Goal: Transaction & Acquisition: Purchase product/service

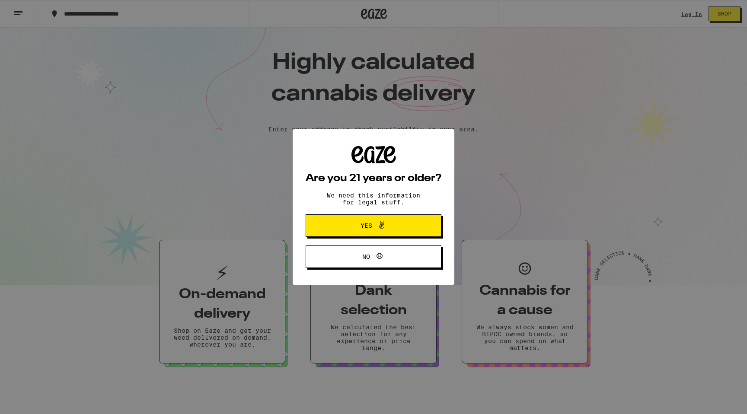
click at [364, 227] on span "Yes" at bounding box center [367, 226] width 12 height 6
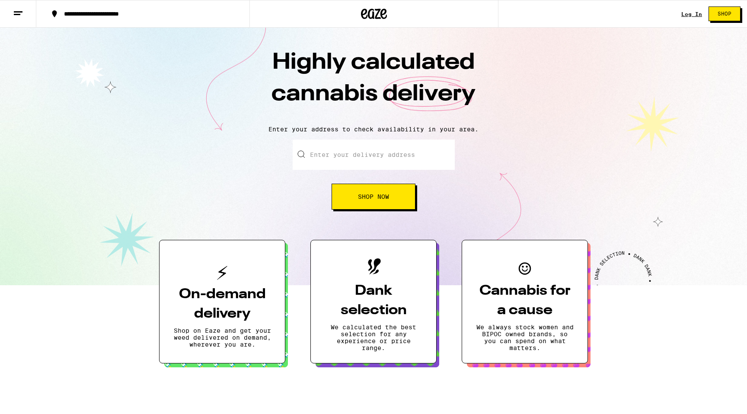
click at [688, 12] on link "Log In" at bounding box center [692, 14] width 21 height 6
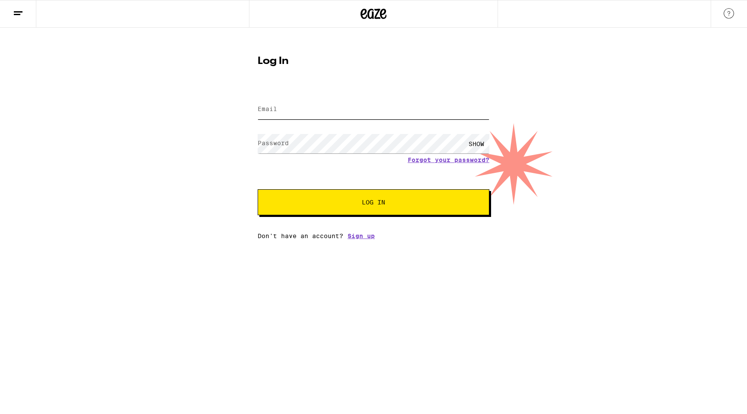
click at [282, 105] on input "Email" at bounding box center [374, 109] width 232 height 19
type input "[PERSON_NAME][EMAIL_ADDRESS][DOMAIN_NAME]"
click at [258, 189] on button "Log In" at bounding box center [374, 202] width 232 height 26
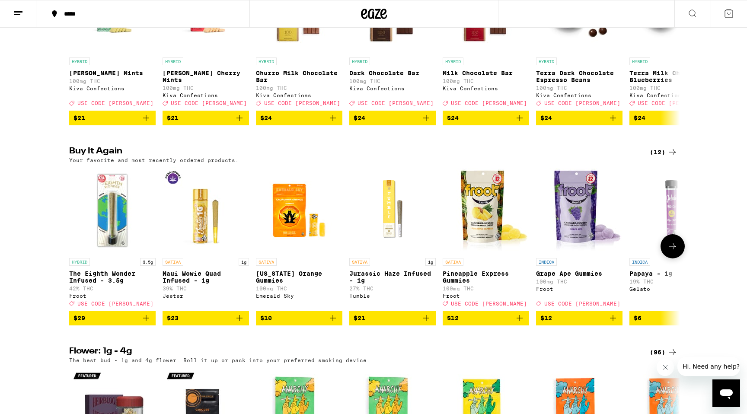
scroll to position [382, 0]
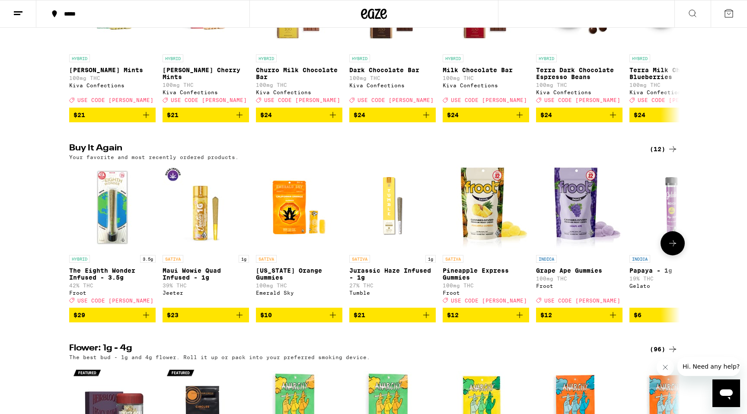
click at [109, 320] on span "$29" at bounding box center [113, 315] width 78 height 10
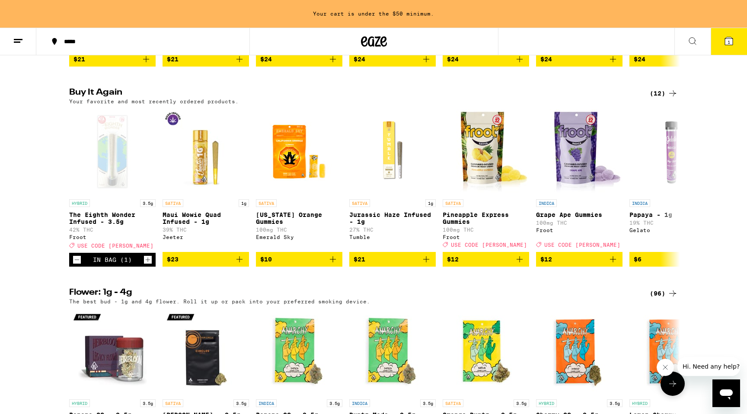
scroll to position [426, 0]
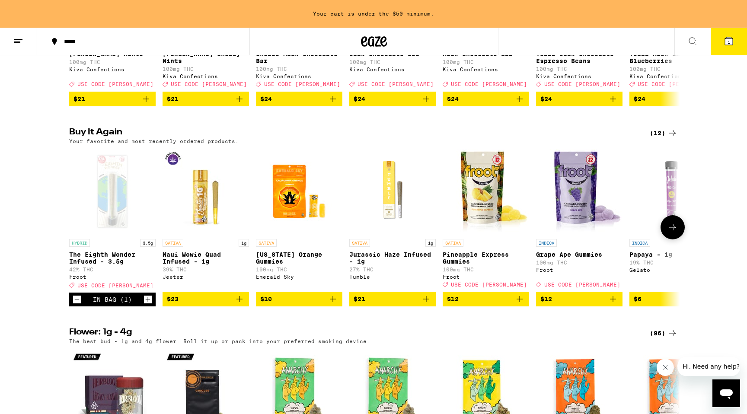
click at [288, 304] on span "$10" at bounding box center [299, 299] width 78 height 10
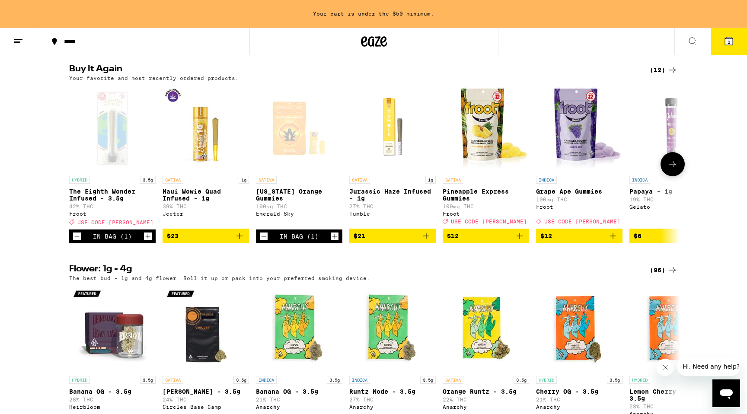
scroll to position [490, 0]
click at [672, 169] on icon at bounding box center [673, 164] width 10 height 10
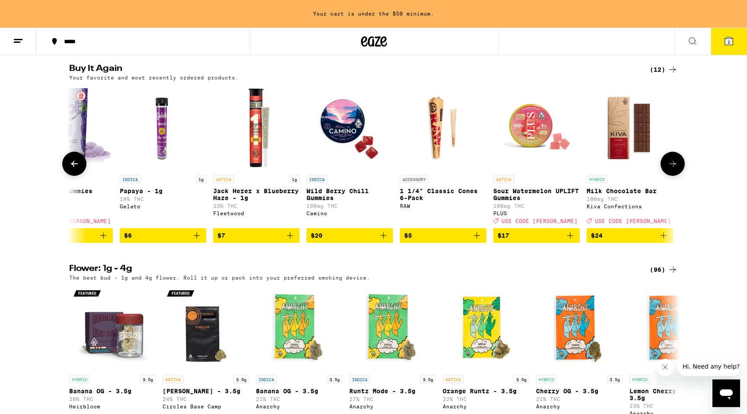
scroll to position [0, 512]
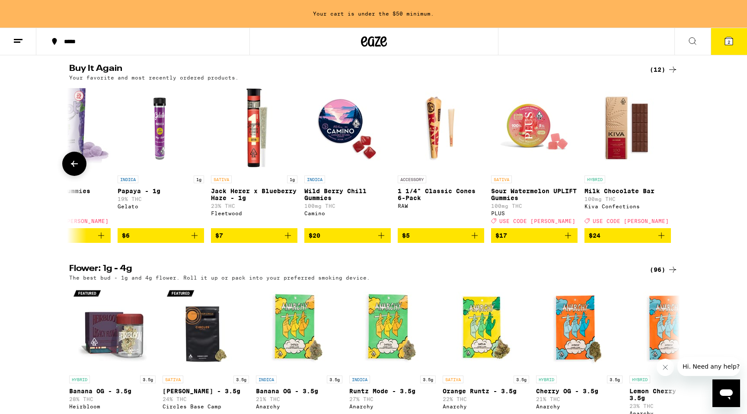
click at [290, 241] on icon "Add to bag" at bounding box center [288, 236] width 10 height 10
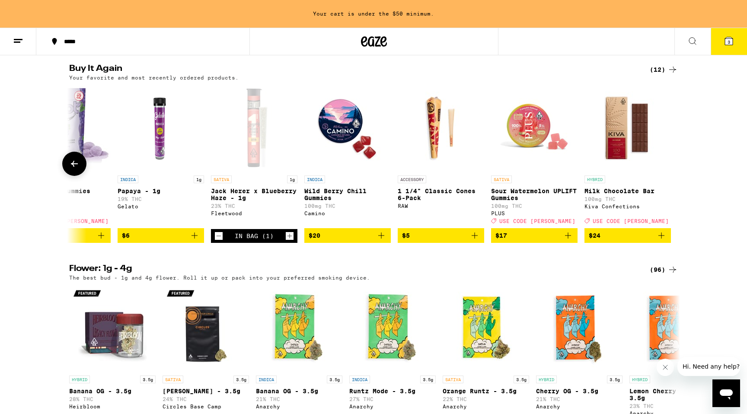
click at [290, 241] on icon "Increment" at bounding box center [290, 236] width 8 height 10
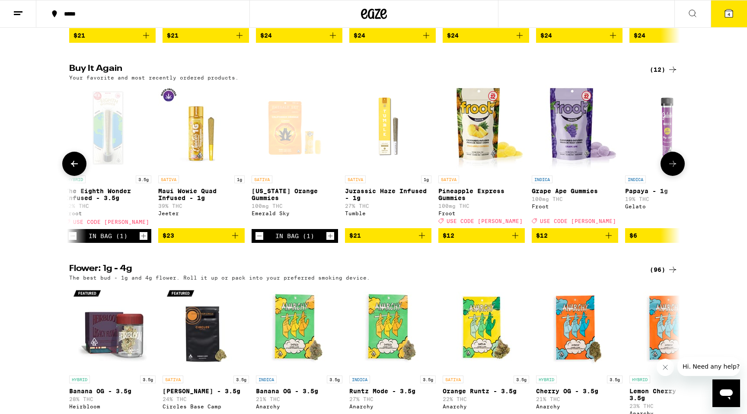
scroll to position [0, 0]
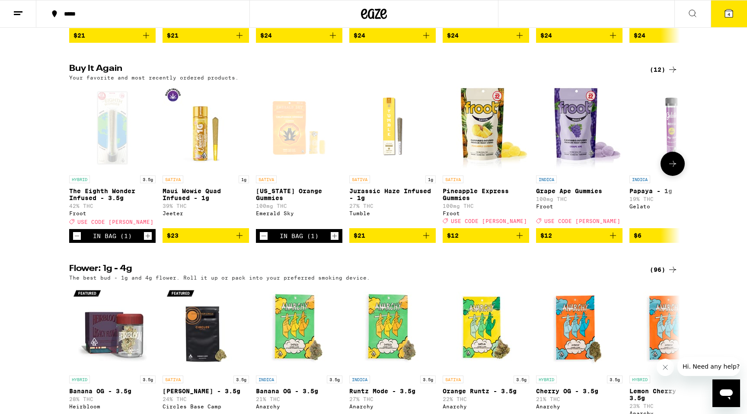
click at [291, 154] on div "Open page for California Orange Gummies from Emerald Sky" at bounding box center [299, 128] width 86 height 86
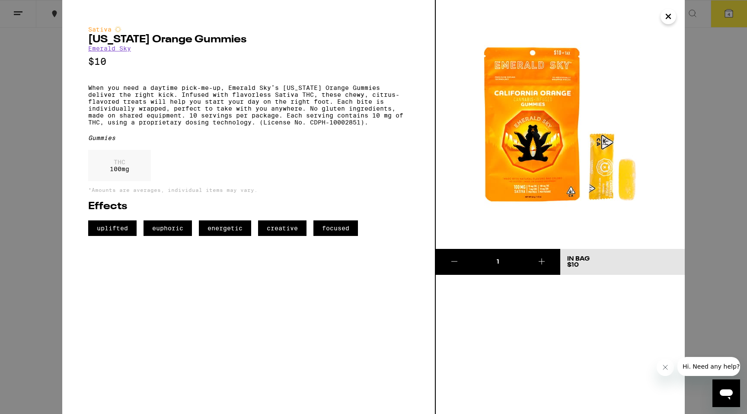
click at [668, 17] on icon "Close" at bounding box center [668, 16] width 10 height 13
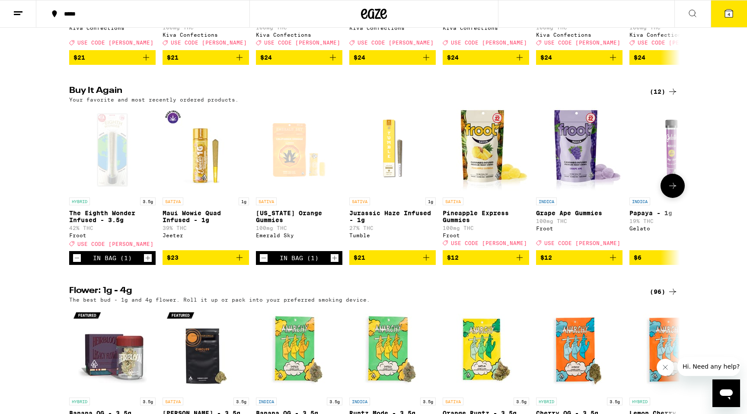
scroll to position [407, 0]
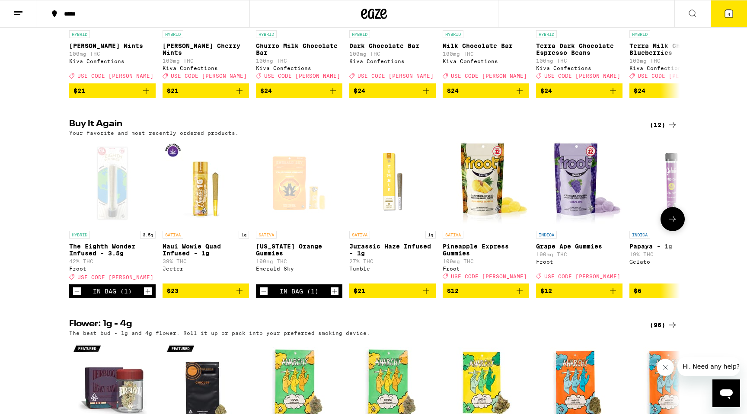
click at [668, 224] on icon at bounding box center [673, 219] width 10 height 10
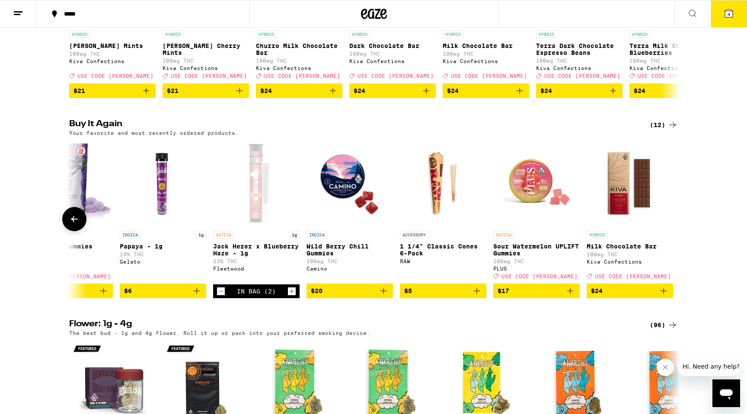
scroll to position [0, 512]
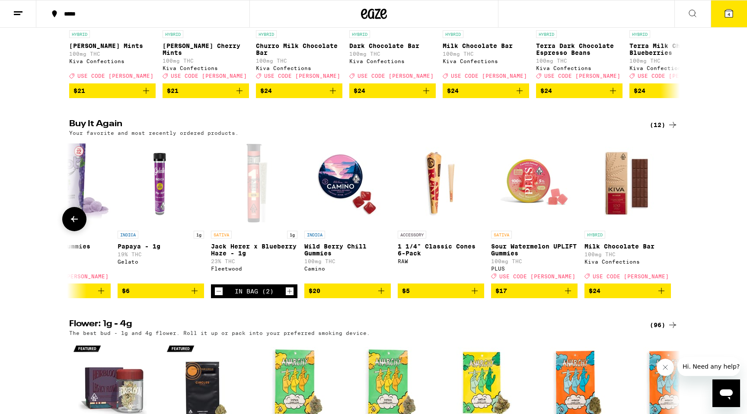
click at [668, 231] on div at bounding box center [673, 219] width 24 height 24
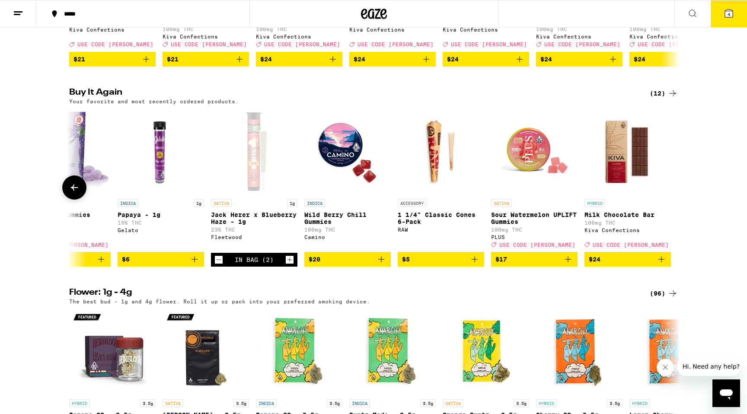
scroll to position [448, 0]
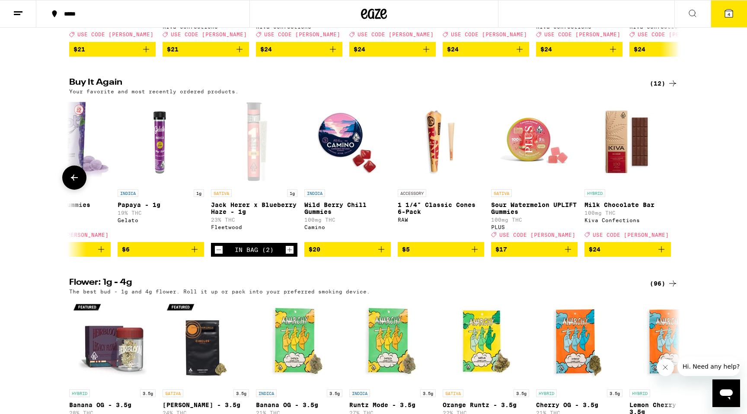
click at [192, 255] on icon "Add to bag" at bounding box center [194, 249] width 10 height 10
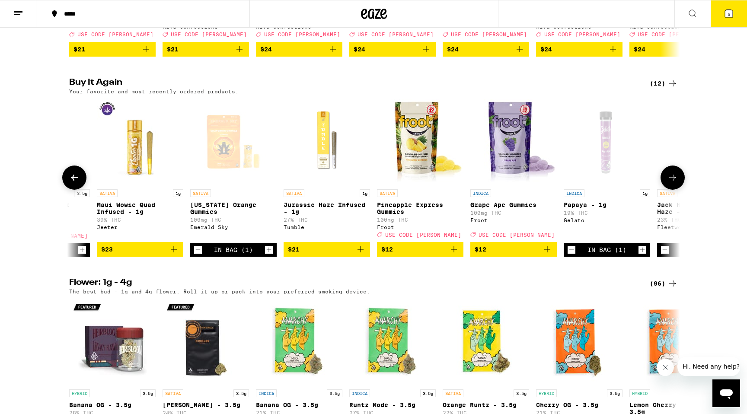
scroll to position [0, 0]
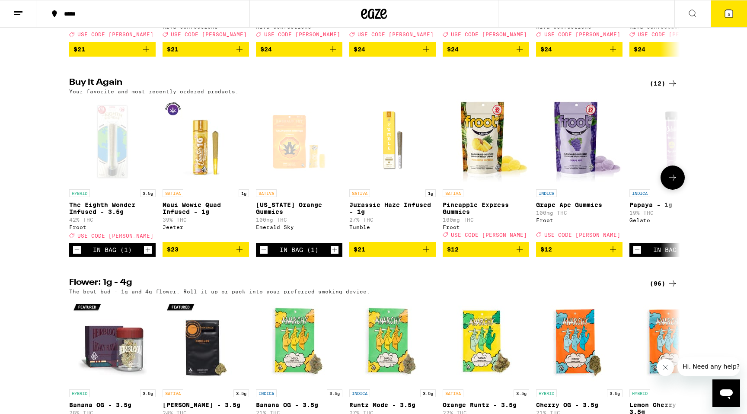
scroll to position [462, 0]
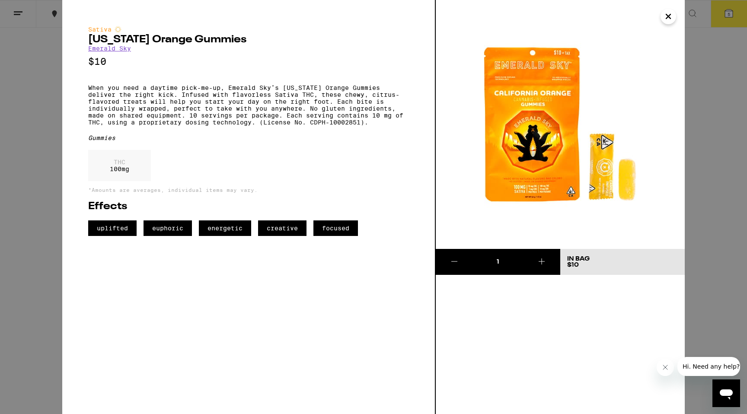
click at [668, 14] on icon "Close" at bounding box center [668, 16] width 10 height 13
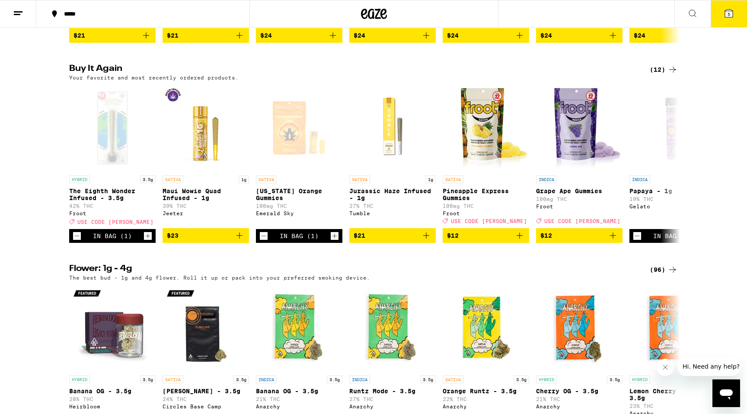
click at [728, 19] on button "5" at bounding box center [729, 13] width 36 height 27
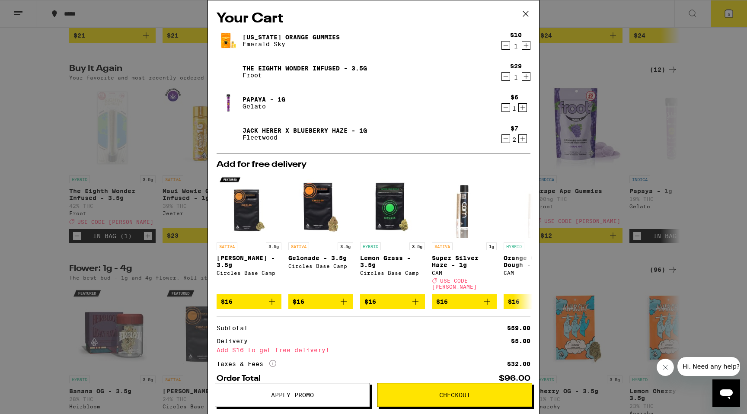
click at [286, 397] on span "Apply Promo" at bounding box center [292, 395] width 43 height 6
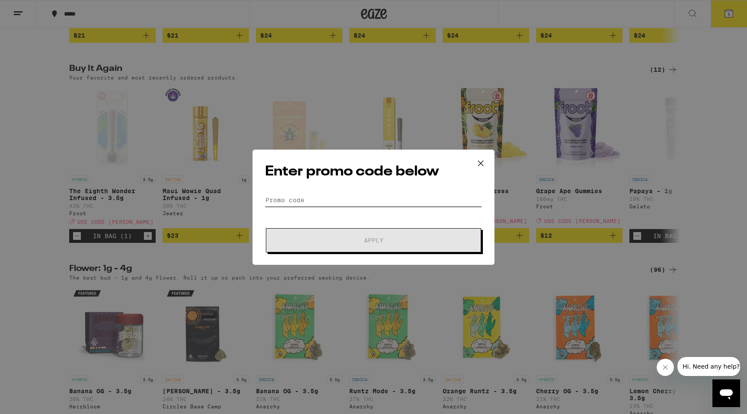
click at [348, 199] on input "Promo Code" at bounding box center [373, 200] width 217 height 13
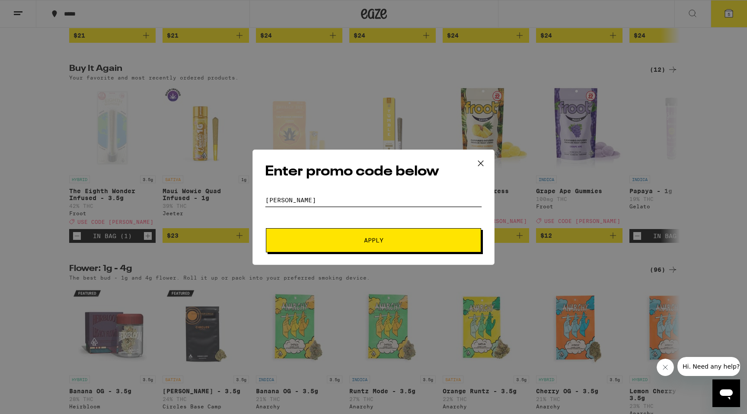
type input "LITTY"
click at [407, 240] on span "Apply" at bounding box center [374, 240] width 156 height 6
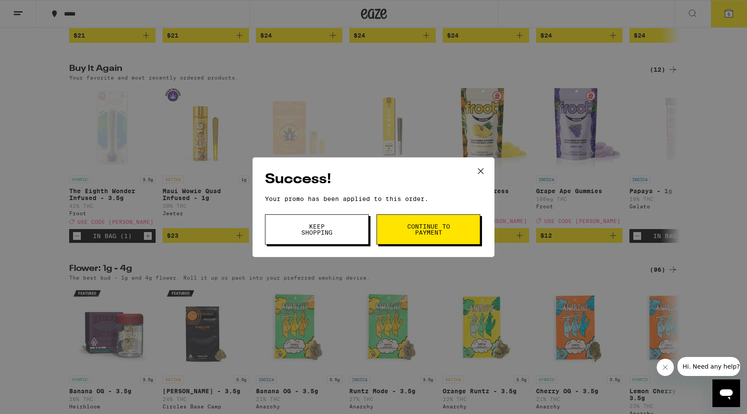
click at [407, 240] on button "Continue to payment" at bounding box center [429, 230] width 104 height 30
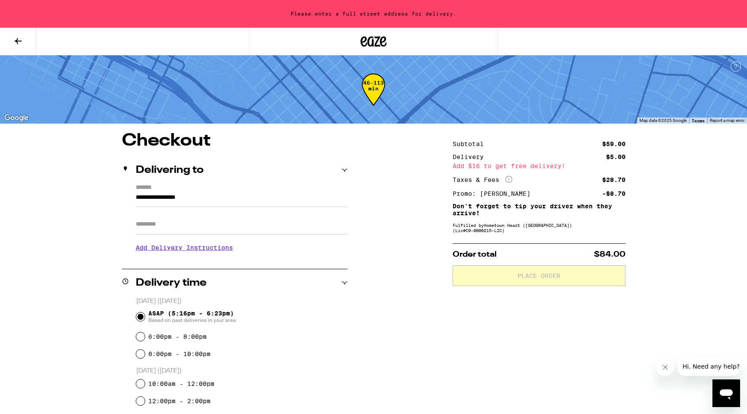
click at [19, 41] on icon at bounding box center [18, 41] width 10 height 10
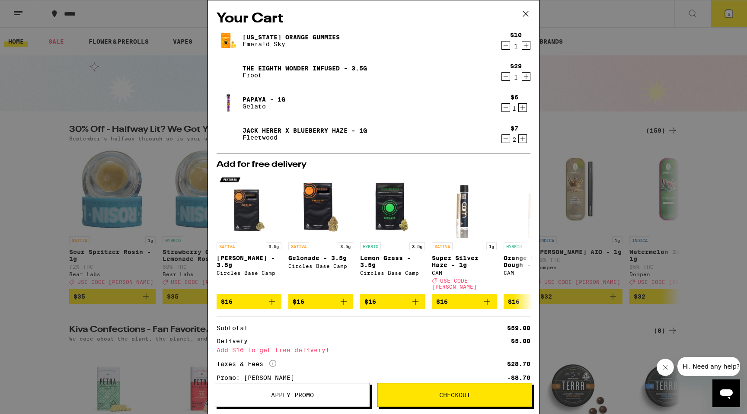
click at [525, 80] on icon "Increment" at bounding box center [526, 76] width 8 height 10
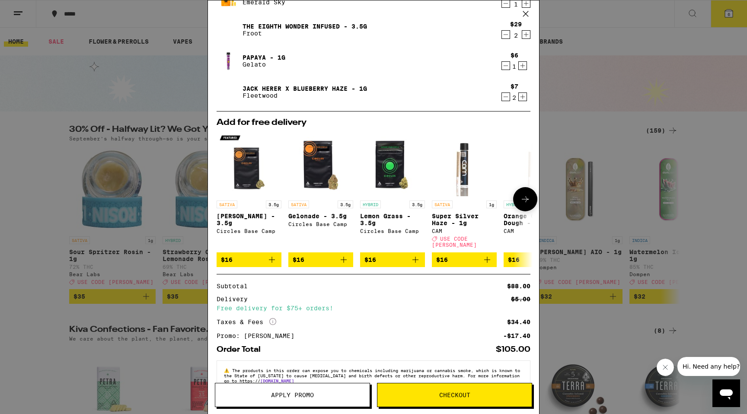
scroll to position [60, 0]
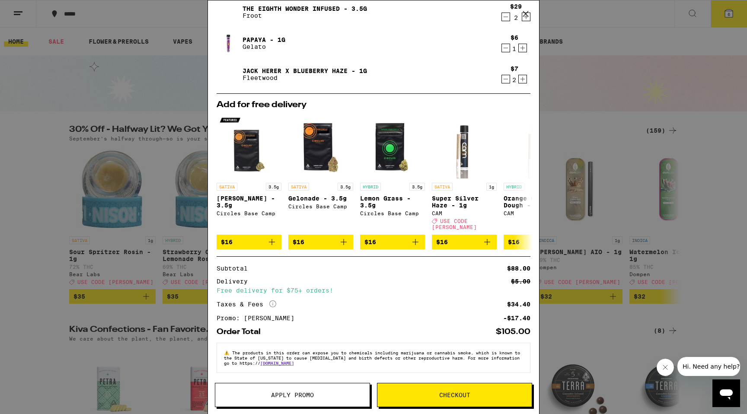
click at [436, 396] on span "Checkout" at bounding box center [455, 395] width 154 height 6
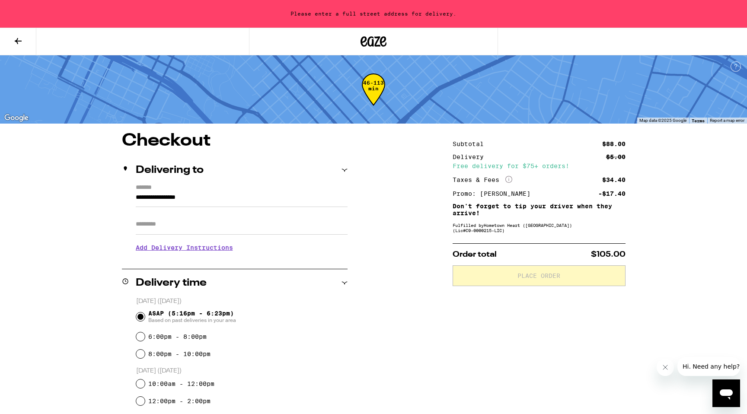
click at [226, 222] on input "Apt/Suite" at bounding box center [242, 224] width 212 height 21
drag, startPoint x: 218, startPoint y: 198, endPoint x: 127, endPoint y: 198, distance: 91.3
click at [127, 198] on div "**********" at bounding box center [235, 221] width 226 height 75
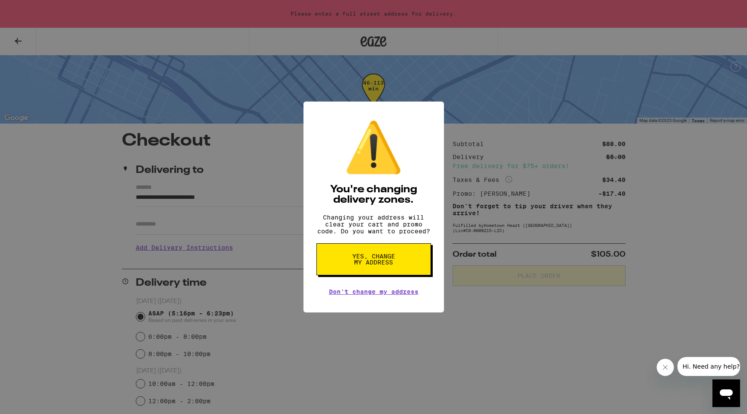
click at [355, 253] on button "Yes, change my address" at bounding box center [374, 259] width 115 height 32
type input "**********"
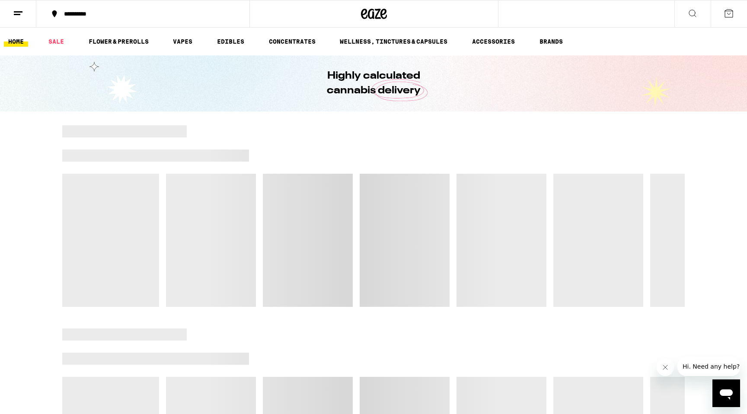
click at [723, 14] on button at bounding box center [729, 13] width 36 height 27
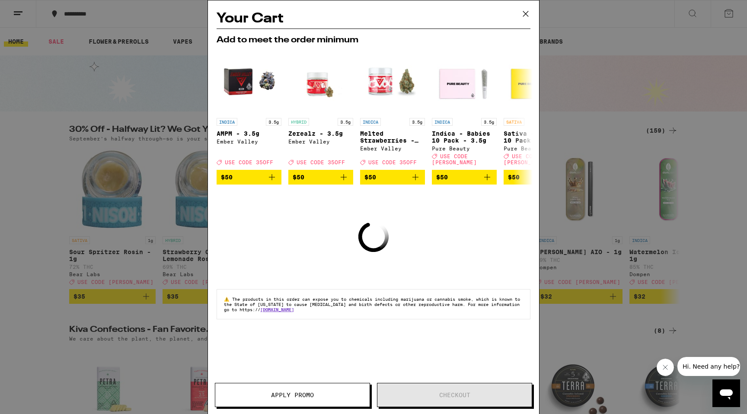
click at [80, 13] on div "Your Cart Add to meet the order minimum INDICA 3.5g AMPM - 3.5g Ember Valley De…" at bounding box center [373, 207] width 747 height 414
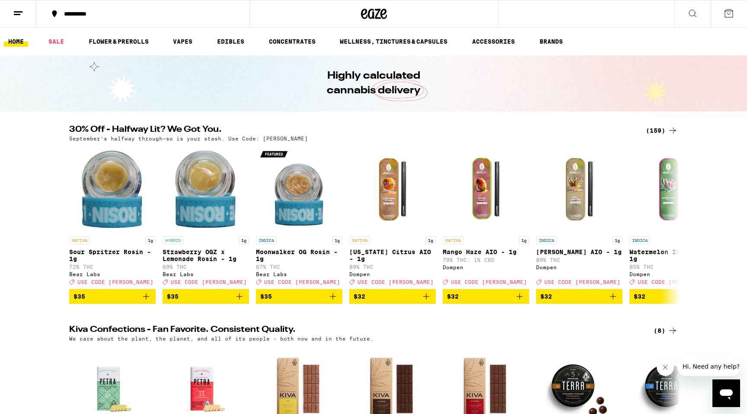
click at [89, 15] on div "**********" at bounding box center [148, 14] width 177 height 6
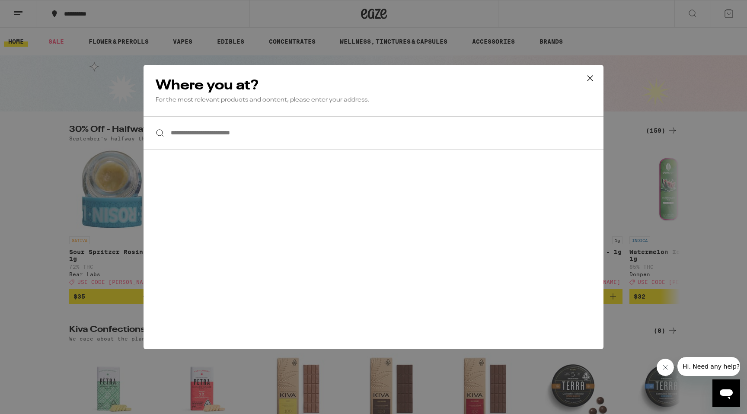
click at [294, 135] on input "**********" at bounding box center [374, 132] width 460 height 33
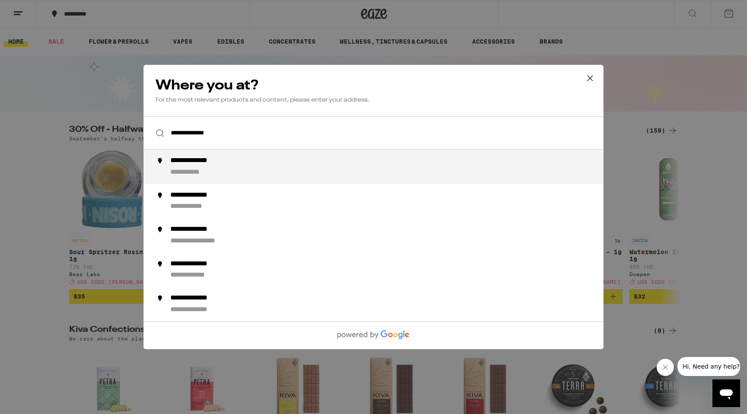
type input "**********"
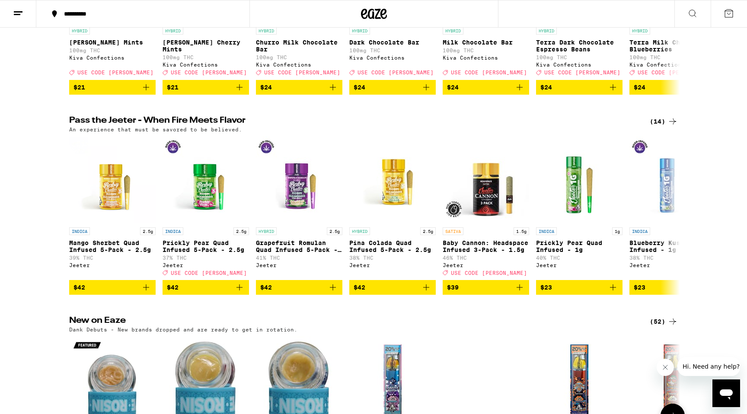
scroll to position [410, 0]
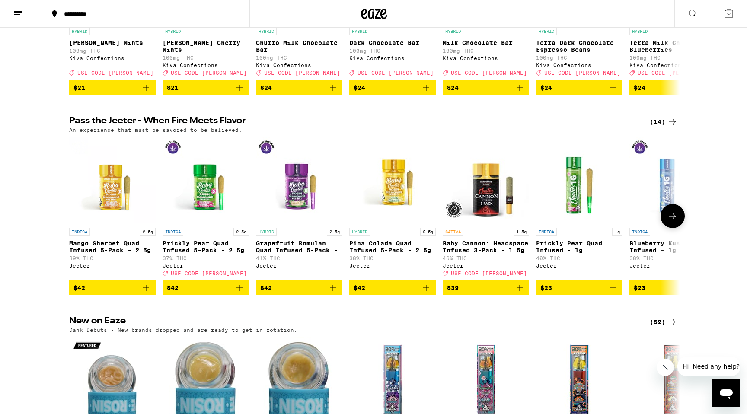
click at [475, 213] on img "Open page for Baby Cannon: Headspace Infused 3-Pack - 1.5g from Jeeter" at bounding box center [486, 180] width 86 height 86
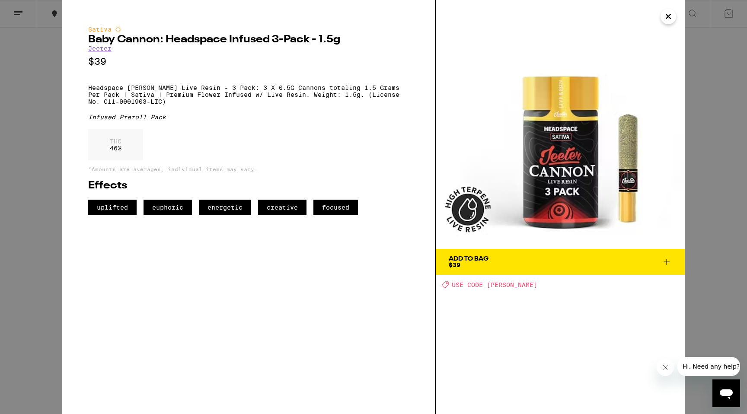
click at [668, 263] on icon at bounding box center [667, 262] width 10 height 10
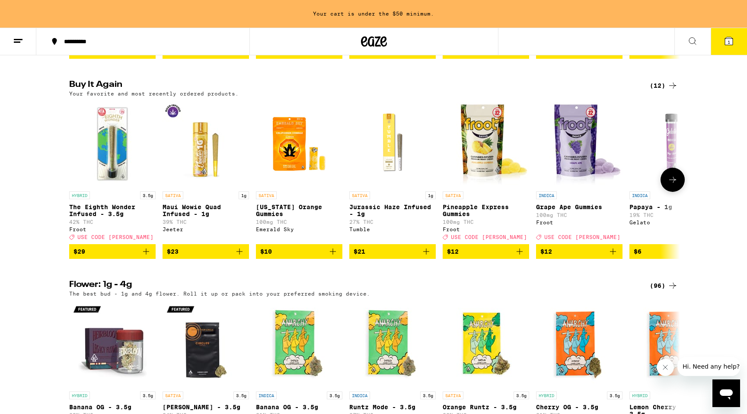
scroll to position [878, 0]
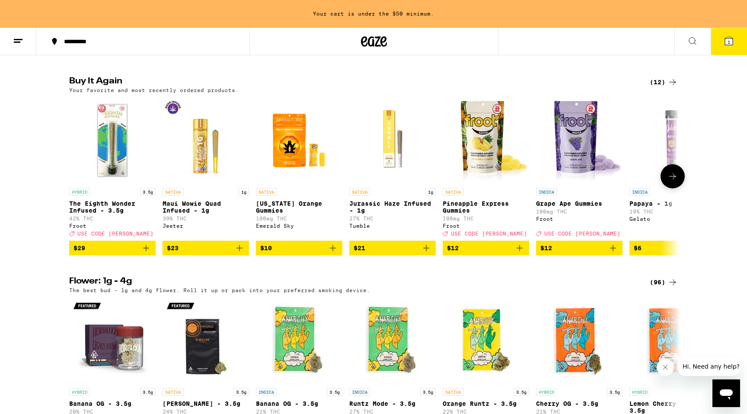
click at [146, 251] on icon "Add to bag" at bounding box center [146, 248] width 6 height 6
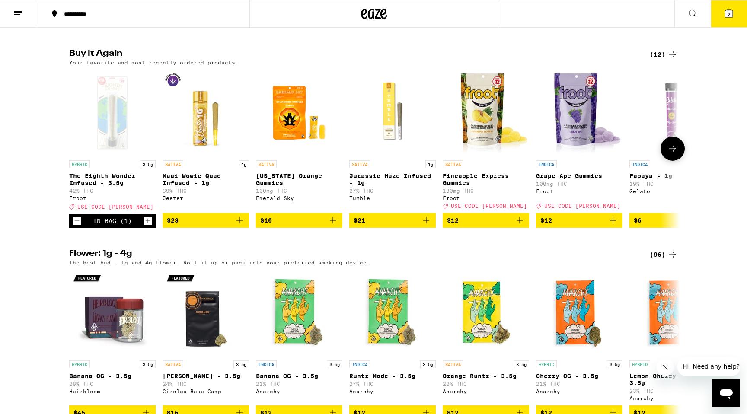
scroll to position [850, 0]
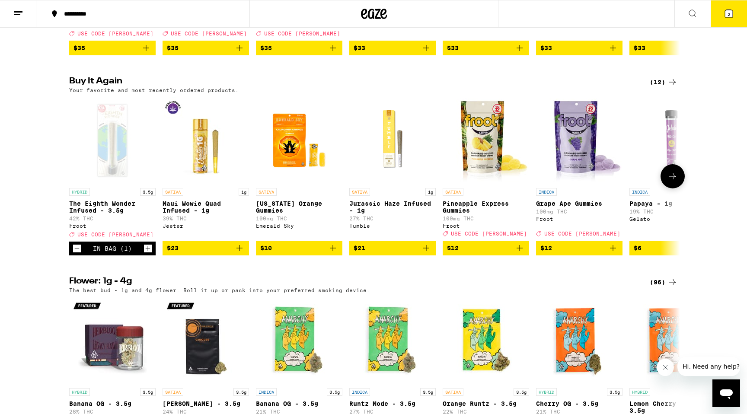
click at [333, 251] on icon "Add to bag" at bounding box center [333, 248] width 6 height 6
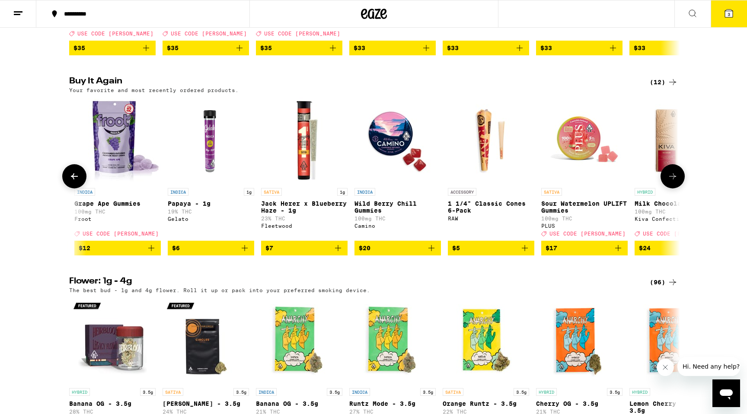
scroll to position [0, 512]
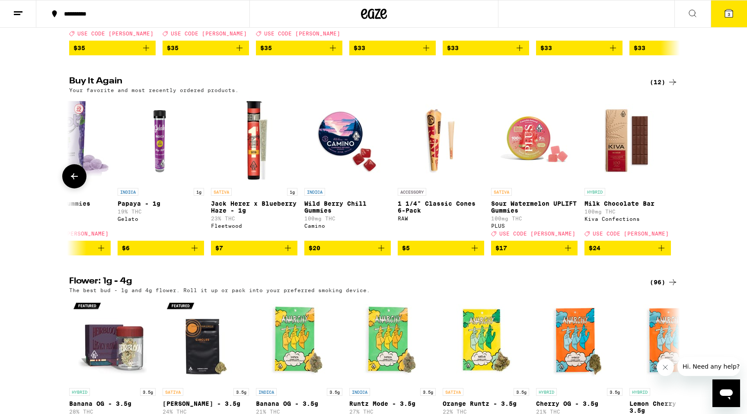
click at [289, 253] on icon "Add to bag" at bounding box center [288, 248] width 10 height 10
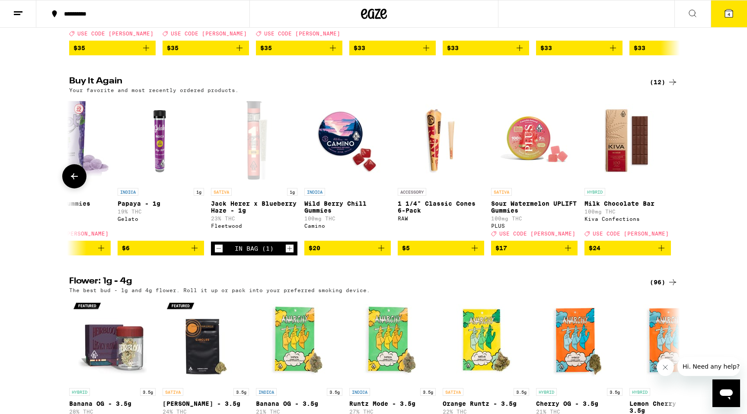
click at [289, 254] on icon "Increment" at bounding box center [290, 248] width 8 height 10
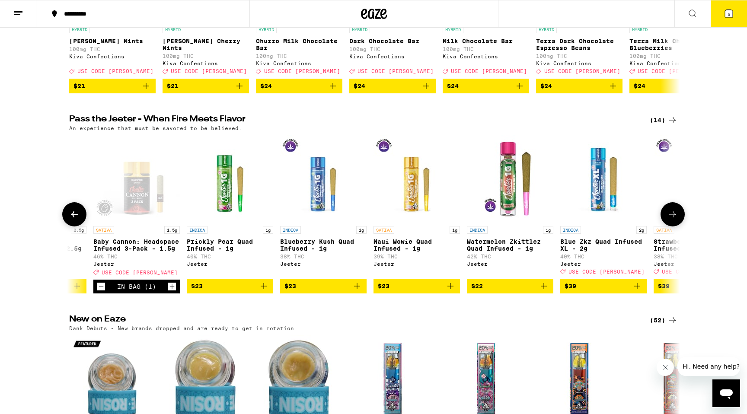
scroll to position [0, 0]
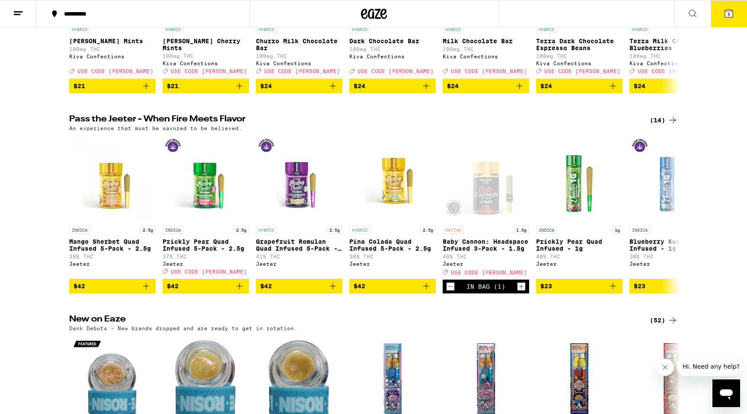
click at [727, 12] on icon at bounding box center [729, 14] width 8 height 8
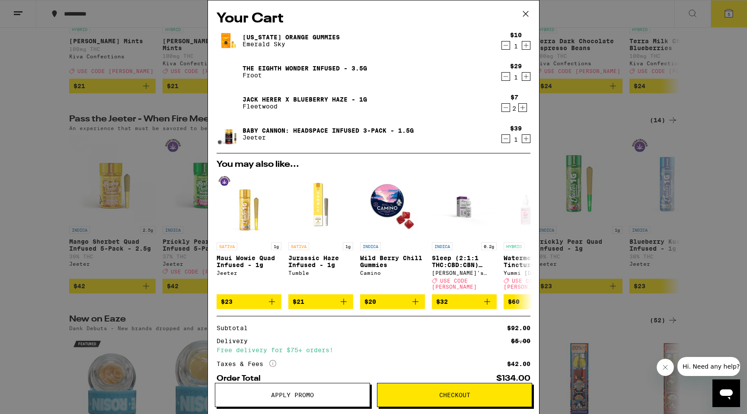
click at [526, 76] on icon "Increment" at bounding box center [526, 76] width 8 height 10
click at [292, 394] on span "Apply Promo" at bounding box center [292, 395] width 43 height 6
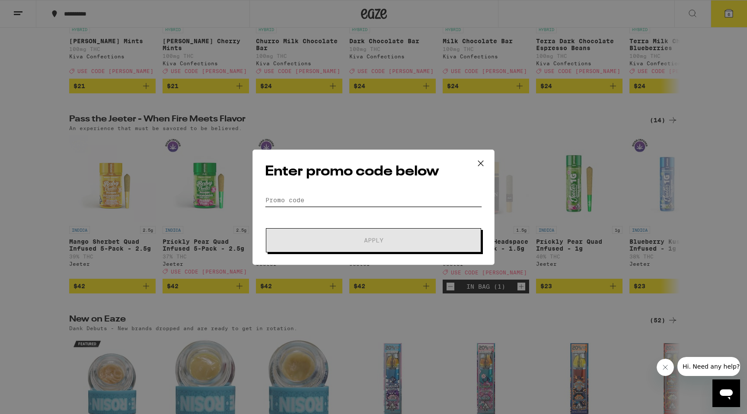
click at [311, 198] on input "Promo Code" at bounding box center [373, 200] width 217 height 13
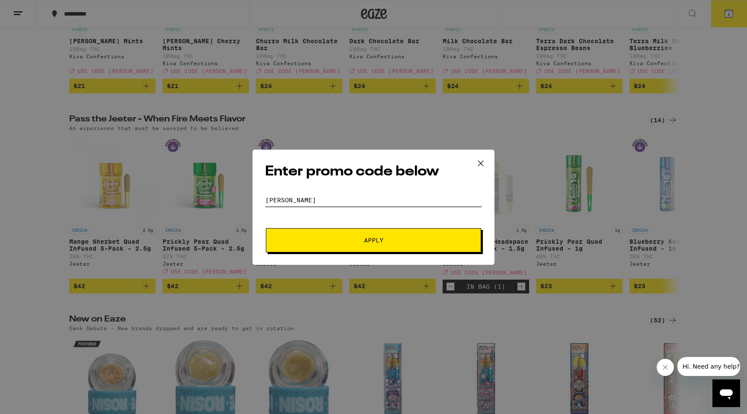
type input "LITTY"
click at [353, 240] on span "Apply" at bounding box center [374, 240] width 156 height 6
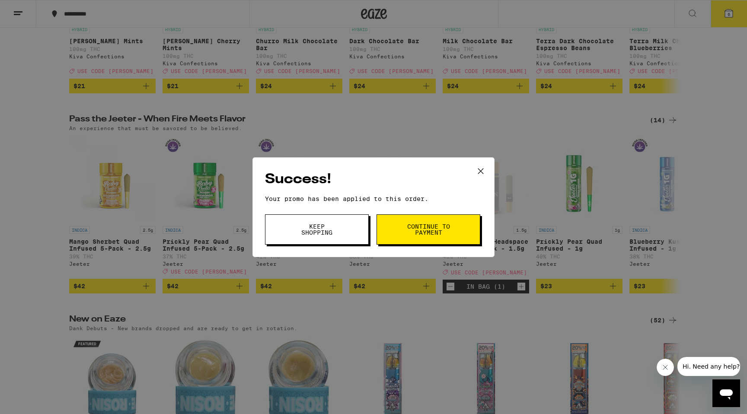
click at [399, 236] on button "Continue to payment" at bounding box center [429, 230] width 104 height 30
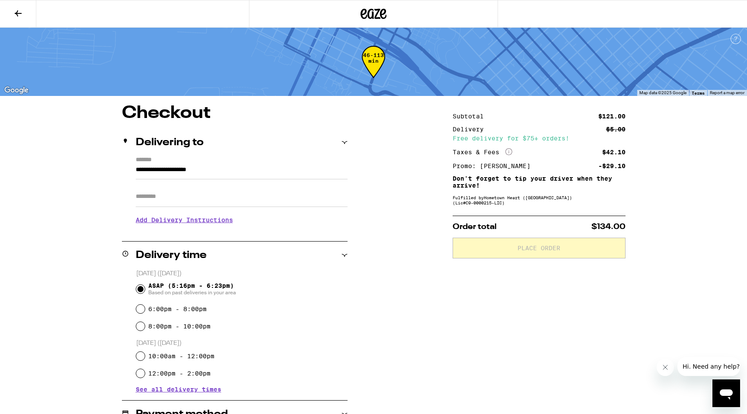
click at [14, 12] on icon at bounding box center [18, 13] width 10 height 10
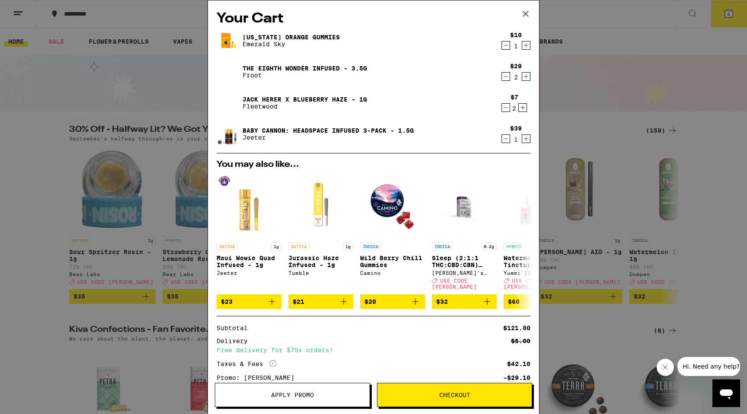
click at [506, 107] on icon "Decrement" at bounding box center [506, 107] width 8 height 10
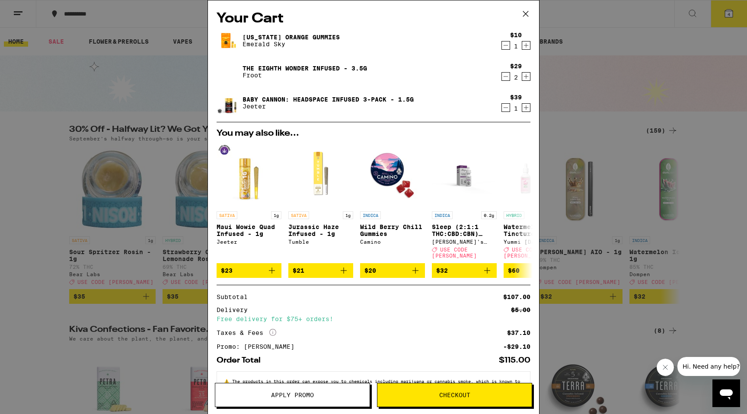
click at [506, 78] on icon "Decrement" at bounding box center [506, 76] width 8 height 10
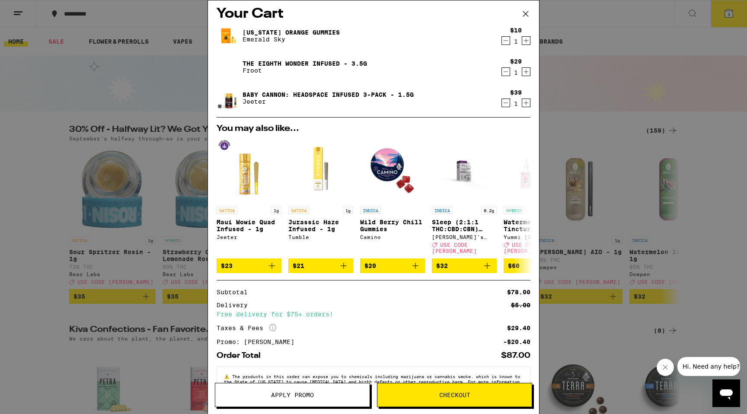
click at [599, 133] on div "Your Cart California Orange Gummies Emerald Sky $10 1 The Eighth Wonder Infused…" at bounding box center [373, 207] width 747 height 414
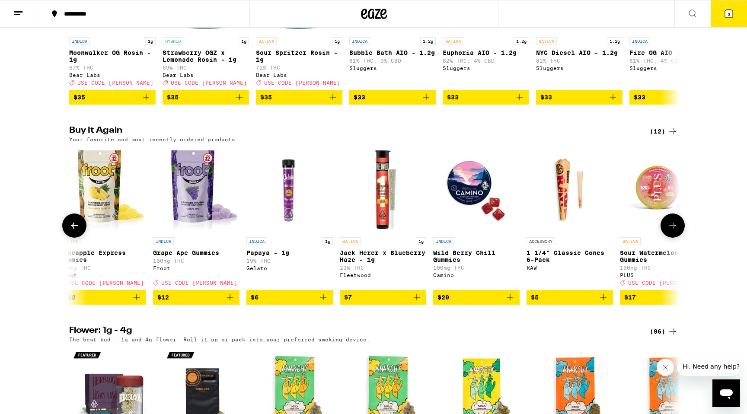
scroll to position [0, 512]
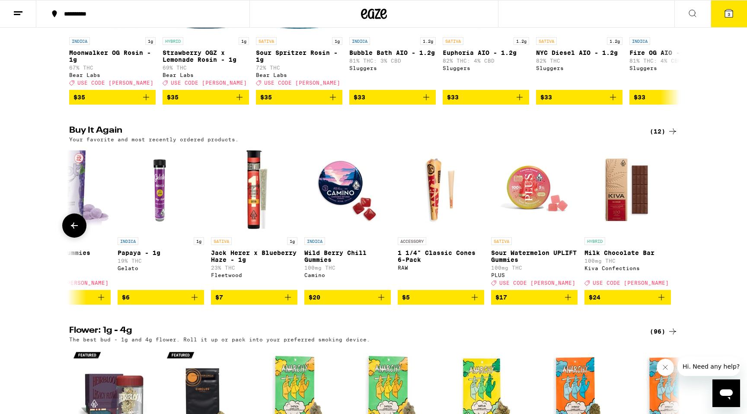
click at [294, 305] on button "$7" at bounding box center [254, 297] width 86 height 15
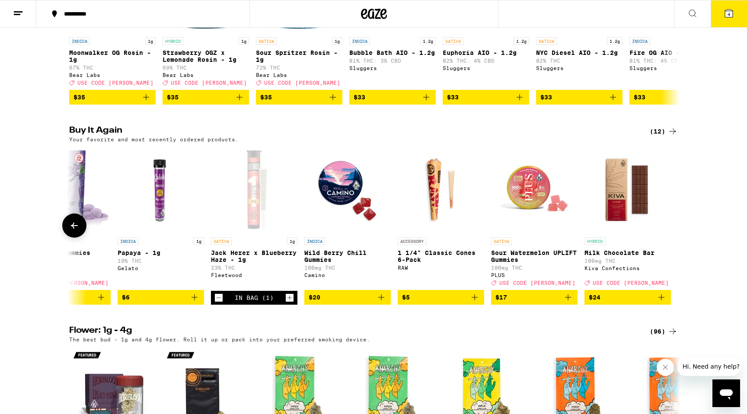
click at [294, 302] on button "Increment" at bounding box center [289, 298] width 9 height 9
click at [729, 12] on span "5" at bounding box center [729, 14] width 3 height 5
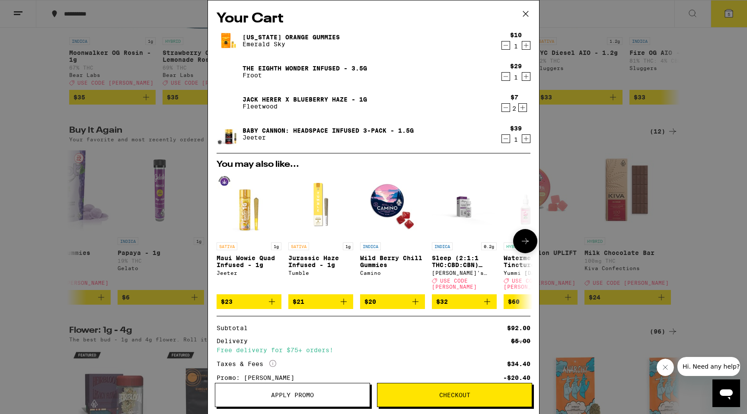
scroll to position [60, 0]
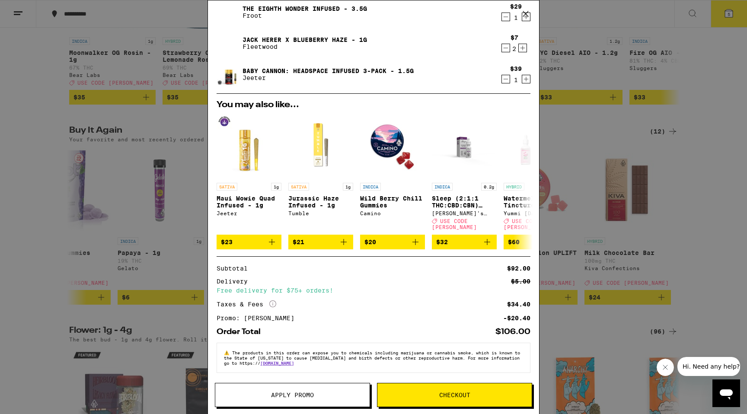
click at [453, 394] on span "Checkout" at bounding box center [454, 395] width 31 height 6
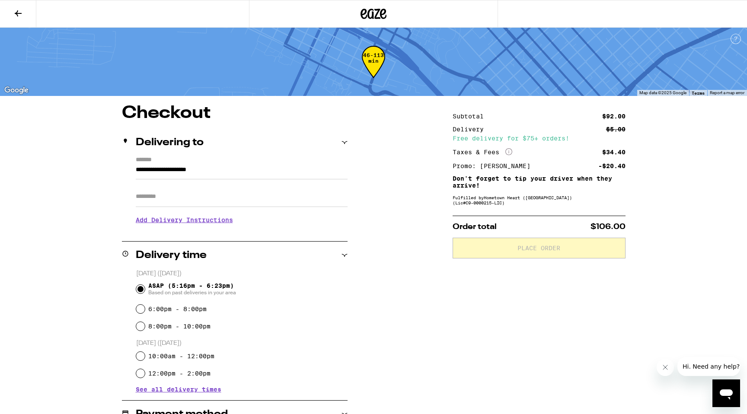
click at [175, 195] on input "Apt/Suite" at bounding box center [242, 196] width 212 height 21
type input "**********"
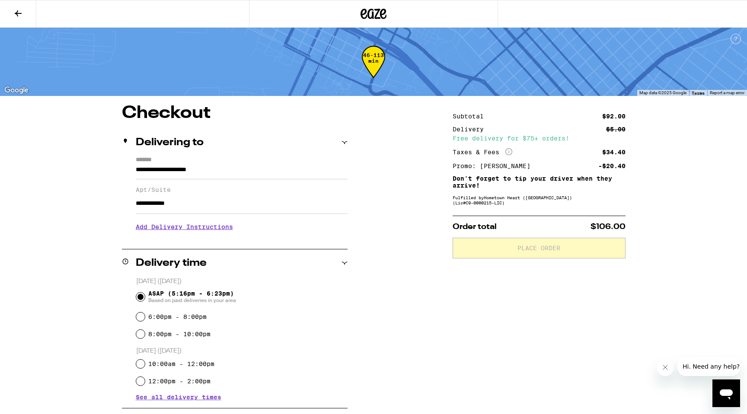
click at [176, 233] on h3 "Add Delivery Instructions" at bounding box center [242, 227] width 212 height 20
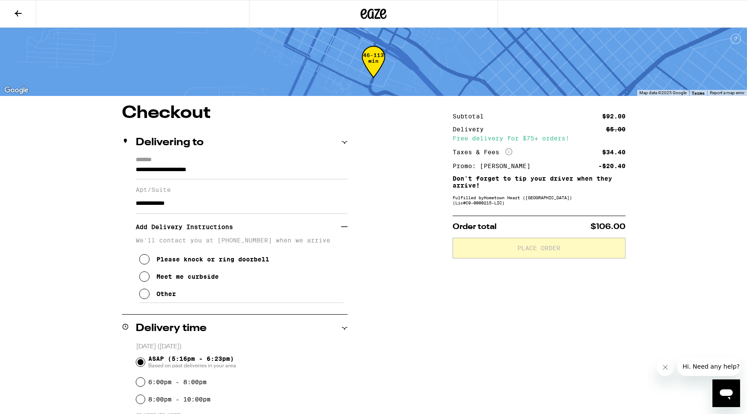
click at [146, 262] on icon at bounding box center [144, 259] width 10 height 10
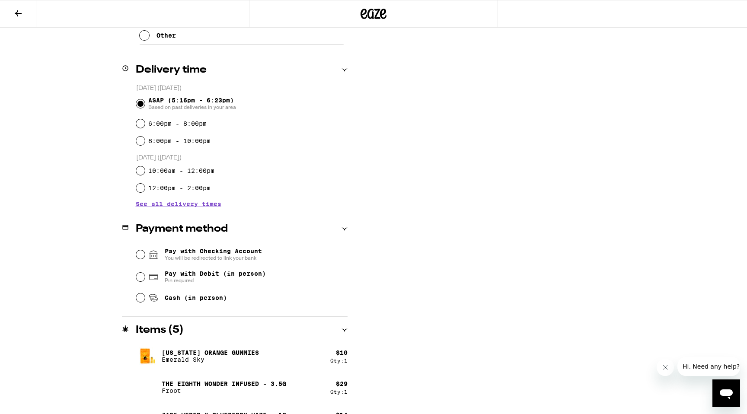
scroll to position [295, 0]
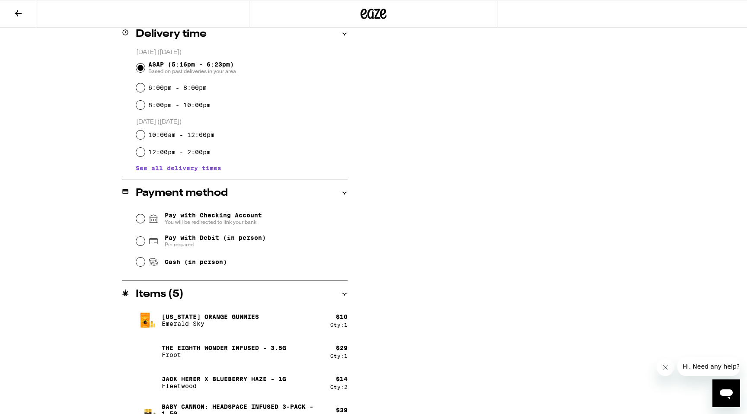
click at [137, 238] on div "Pay with Debit (in person) Pin required" at bounding box center [241, 241] width 211 height 22
click at [143, 244] on input "Pay with Debit (in person) Pin required" at bounding box center [140, 241] width 9 height 9
radio input "true"
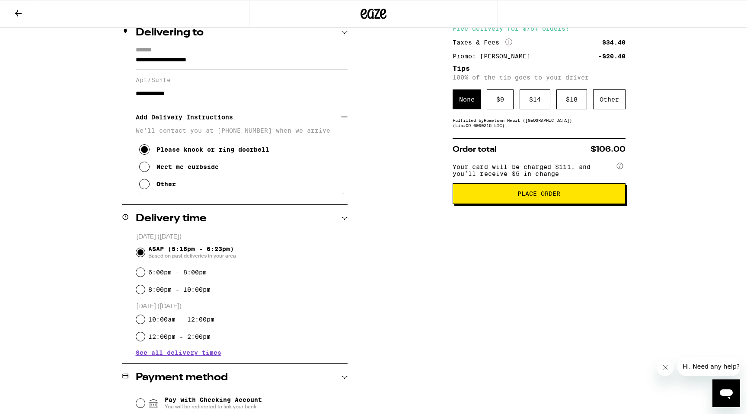
scroll to position [0, 0]
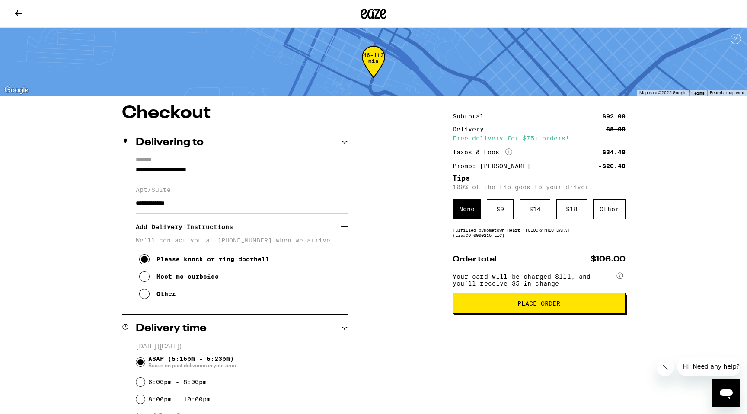
click at [307, 244] on p "We'll contact you at [PHONE_NUMBER] when we arrive" at bounding box center [242, 240] width 212 height 7
click at [345, 227] on icon at bounding box center [344, 227] width 6 height 0
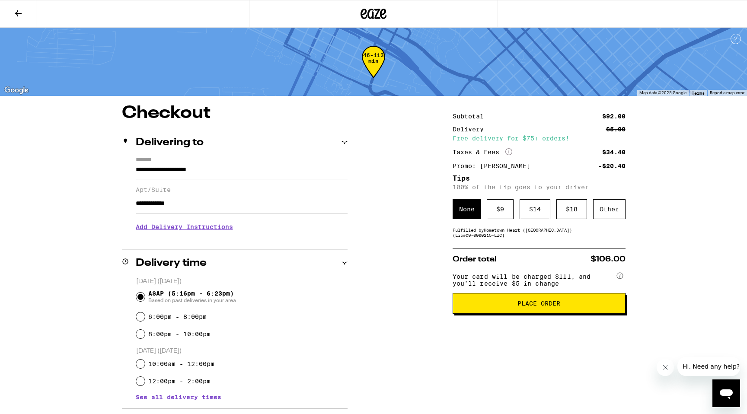
click at [345, 231] on h3 "Add Delivery Instructions" at bounding box center [242, 227] width 212 height 20
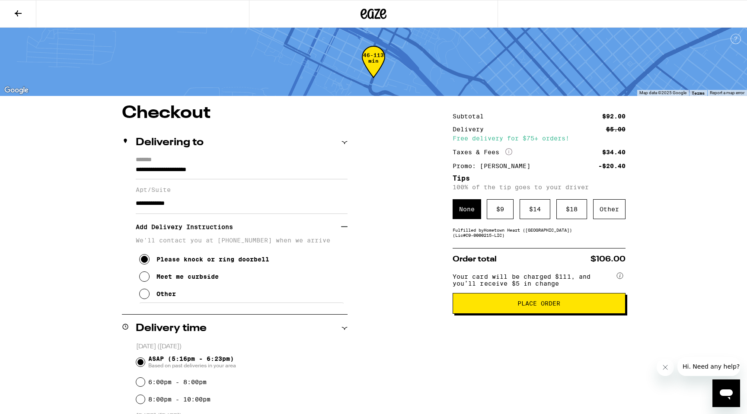
click at [197, 244] on p "We'll contact you at [PHONE_NUMBER] when we arrive" at bounding box center [242, 240] width 212 height 7
drag, startPoint x: 143, startPoint y: 245, endPoint x: 299, endPoint y: 245, distance: 156.1
click at [299, 244] on p "We'll contact you at [PHONE_NUMBER] when we arrive" at bounding box center [242, 240] width 212 height 7
click at [146, 298] on icon at bounding box center [144, 294] width 10 height 10
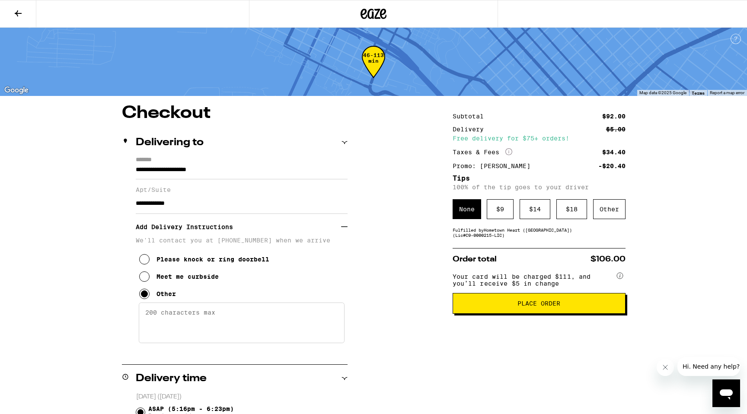
drag, startPoint x: 225, startPoint y: 317, endPoint x: 144, endPoint y: 315, distance: 80.9
click at [144, 315] on textarea "Enter any other delivery instructions you want driver to know" at bounding box center [242, 323] width 206 height 41
click at [153, 324] on textarea "Please use the ButterFlyMX Intercom. Look up K.Mavryck Richardson" at bounding box center [242, 323] width 206 height 41
click at [290, 318] on textarea "Please use the ButterFlyMX Intercom. Look up K. Mavryck Richardson" at bounding box center [242, 323] width 206 height 41
click at [311, 317] on textarea "Please use the ButterFlyMX Intercom. Look up K. Mavryck Richardson" at bounding box center [242, 323] width 206 height 41
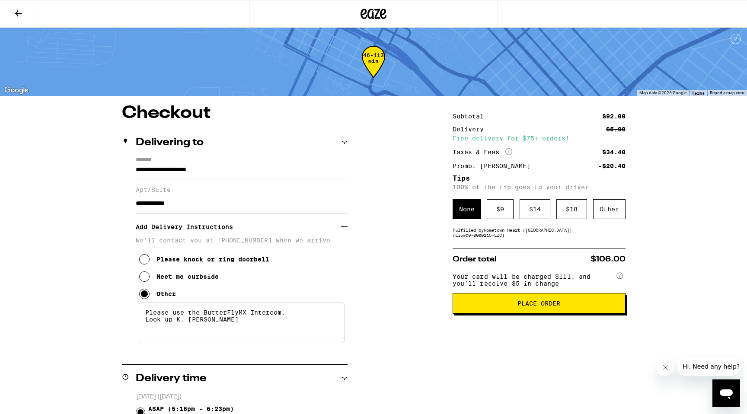
click at [284, 324] on textarea "Please use the ButterFlyMX Intercom. Look up K. Mavryck Richardson" at bounding box center [242, 323] width 206 height 41
drag, startPoint x: 283, startPoint y: 333, endPoint x: 291, endPoint y: 347, distance: 16.5
click at [291, 343] on textarea "Please use the ButterFlyMX Intercom. Look up K. Mavryck Richardson & I will let…" at bounding box center [242, 323] width 206 height 41
click at [147, 318] on textarea "Please use the ButterFlyMX Intercom. Look up K. Mavryck Richardson & I will let…" at bounding box center [242, 323] width 206 height 41
paste textarea "The entrance is on 3rd street, middle of the block."
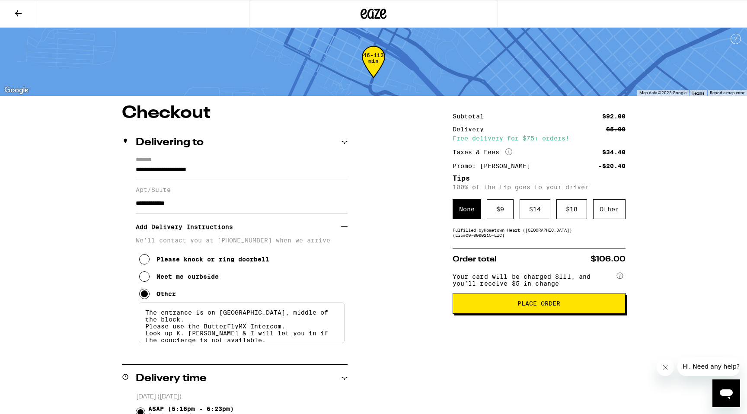
click at [145, 335] on textarea "The entrance is on 3rd street, middle of the block. Please use the ButterFlyMX …" at bounding box center [242, 323] width 206 height 41
click at [326, 326] on textarea "The entrance is on 3rd street, middle of the block. Please use the ButterFlyMX …" at bounding box center [242, 323] width 206 height 41
click at [196, 317] on textarea "The entrance is on 3rd street, middle of the block. Please use the ButterFlyMX …" at bounding box center [242, 323] width 206 height 41
drag, startPoint x: 294, startPoint y: 317, endPoint x: 285, endPoint y: 317, distance: 9.1
click at [285, 317] on textarea "The entrance for the Sierra Lofts builis on 3rd street, middle of the block. Pl…" at bounding box center [242, 323] width 206 height 41
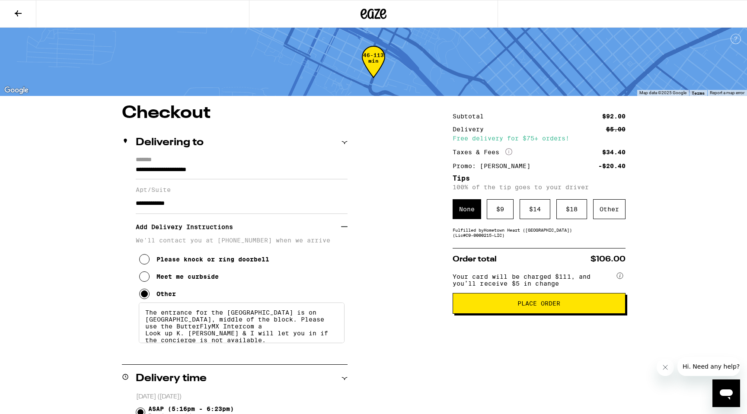
click at [259, 327] on textarea "The entrance for the Sierra Lofts is on 3rd street, middle of the block. Please…" at bounding box center [242, 323] width 206 height 41
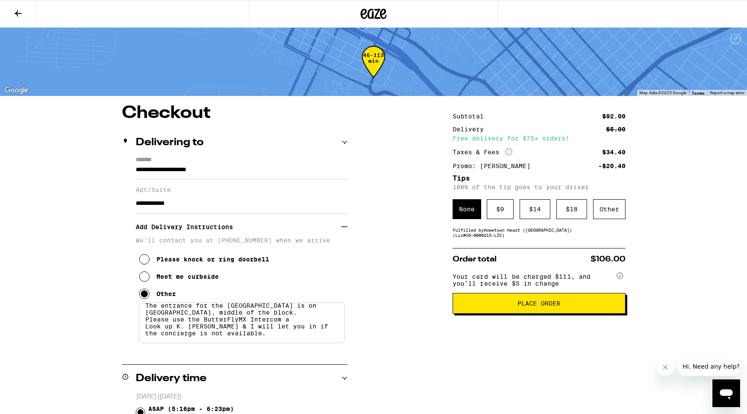
drag, startPoint x: 163, startPoint y: 335, endPoint x: 141, endPoint y: 335, distance: 22.5
click at [142, 335] on textarea "The entrance for the Sierra Lofts is on 3rd street, middle of the block. Please…" at bounding box center [242, 323] width 206 height 41
click at [234, 332] on textarea "The entrance for the Sierra Lofts is on 3rd street, middle of the block. Please…" at bounding box center [242, 323] width 206 height 41
click at [290, 335] on textarea "The entrance for the Sierra Lofts is on 3rd street, middle of the block. Please…" at bounding box center [242, 323] width 206 height 41
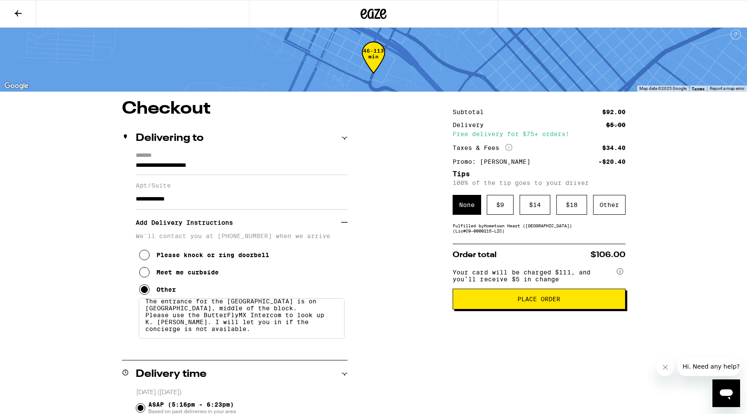
scroll to position [0, 0]
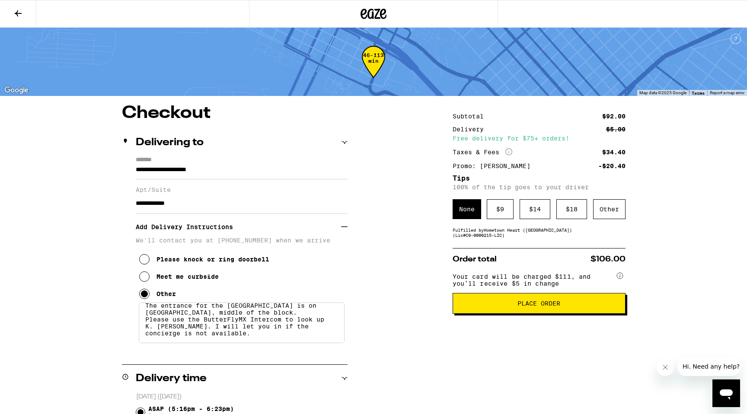
type textarea "The entrance for the Sierra Lofts is on 3rd street, middle of the block. Please…"
click at [518, 307] on span "Place Order" at bounding box center [539, 304] width 43 height 6
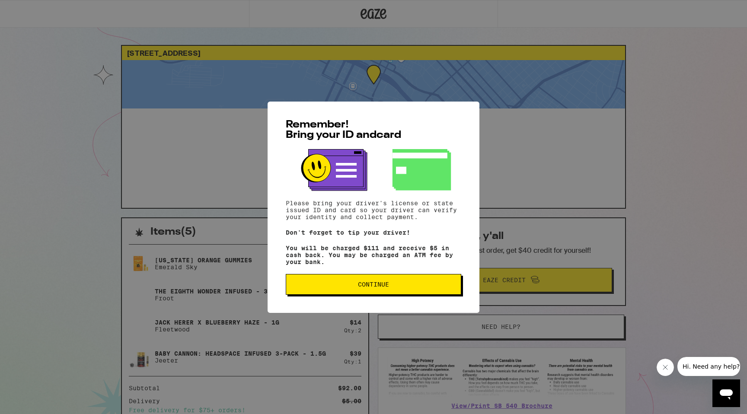
click at [419, 284] on button "Continue" at bounding box center [374, 284] width 176 height 21
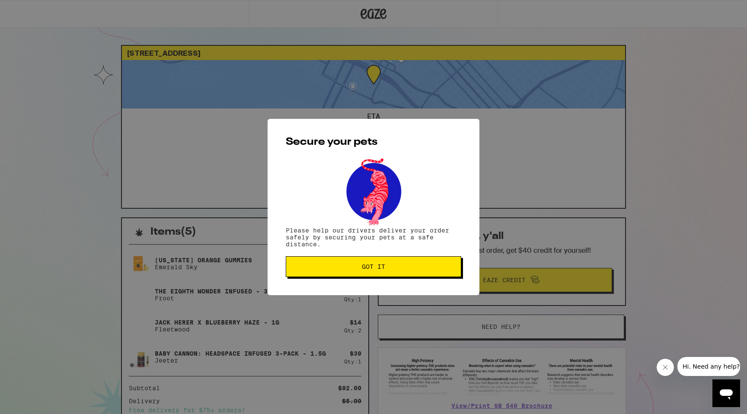
click at [410, 269] on span "Got it" at bounding box center [373, 267] width 161 height 6
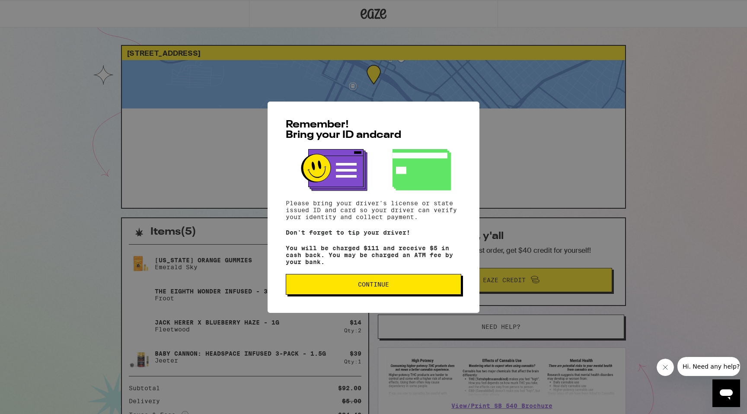
click at [408, 286] on span "Continue" at bounding box center [373, 285] width 161 height 6
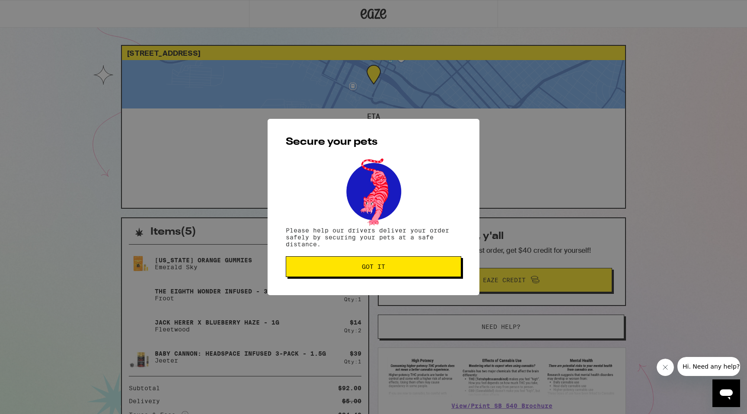
click at [419, 273] on button "Got it" at bounding box center [374, 266] width 176 height 21
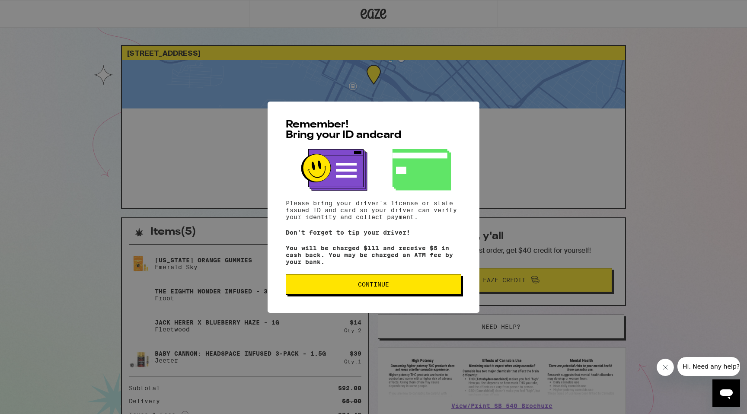
click at [353, 284] on button "Continue" at bounding box center [374, 284] width 176 height 21
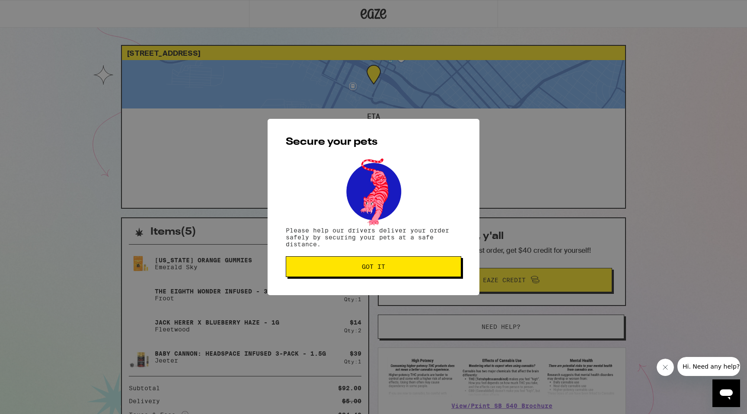
click at [368, 274] on button "Got it" at bounding box center [374, 266] width 176 height 21
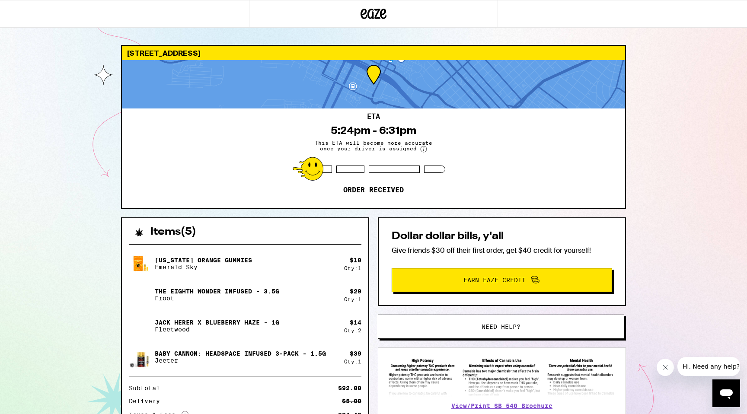
click at [709, 143] on div "311 Oak St Oakland 94607 ETA 5:24pm - 6:31pm This ETA will become more accurate…" at bounding box center [373, 269] width 747 height 539
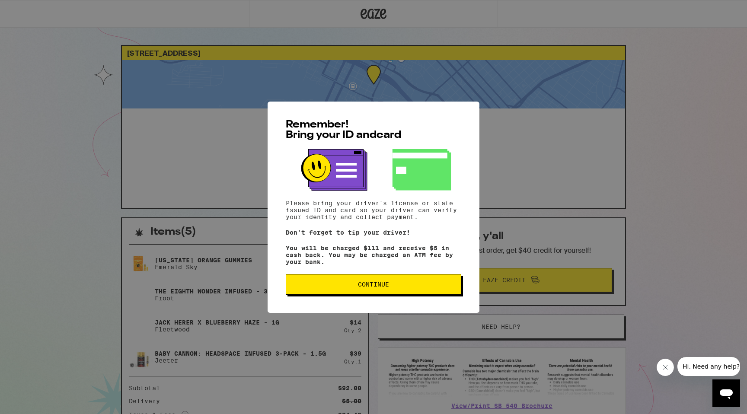
click at [392, 288] on span "Continue" at bounding box center [373, 285] width 161 height 6
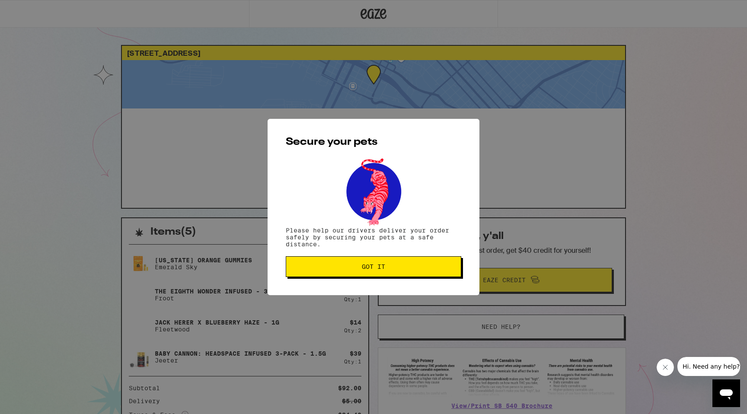
click at [381, 275] on button "Got it" at bounding box center [374, 266] width 176 height 21
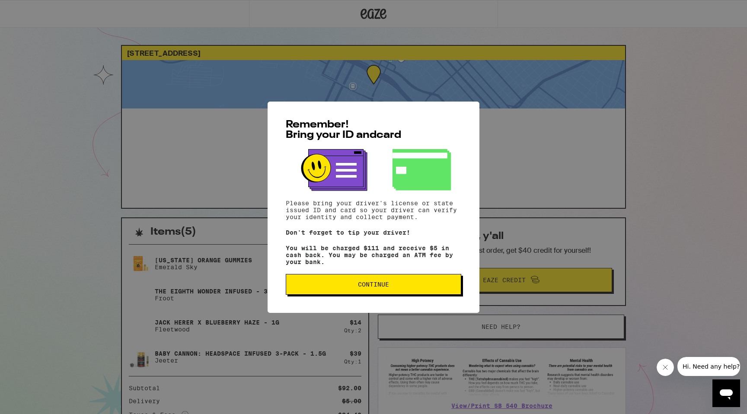
click at [383, 288] on span "Continue" at bounding box center [373, 285] width 31 height 6
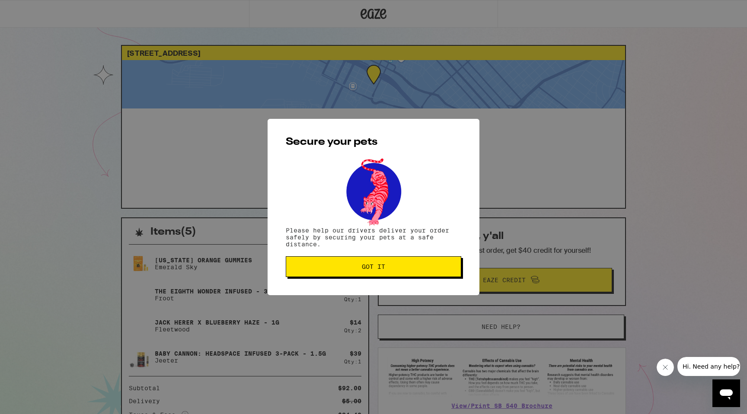
click at [383, 293] on div "Secure your pets Please help our drivers deliver your order safely by securing …" at bounding box center [374, 207] width 212 height 176
